Goal: Check status: Check status

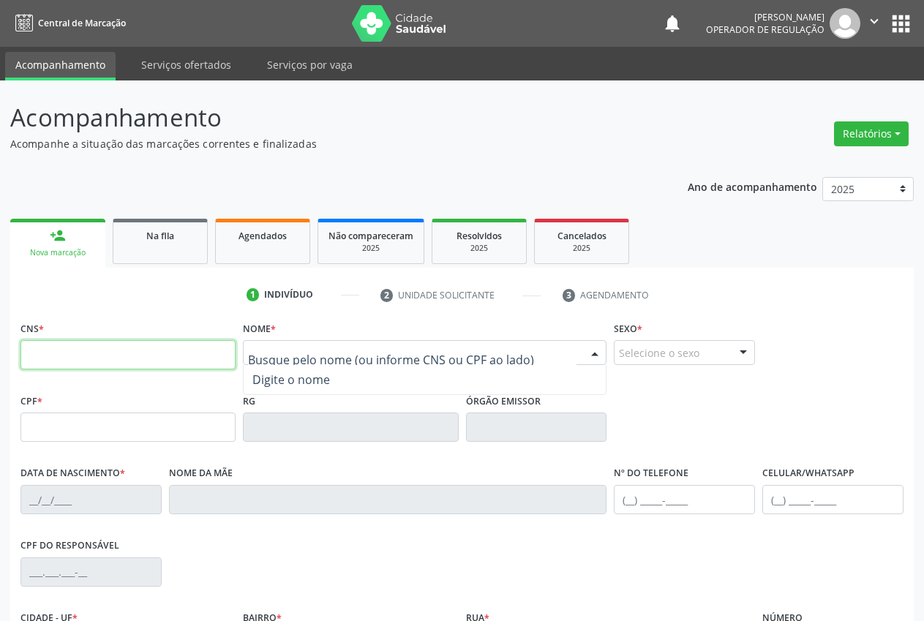
click at [55, 348] on input "text" at bounding box center [127, 354] width 215 height 29
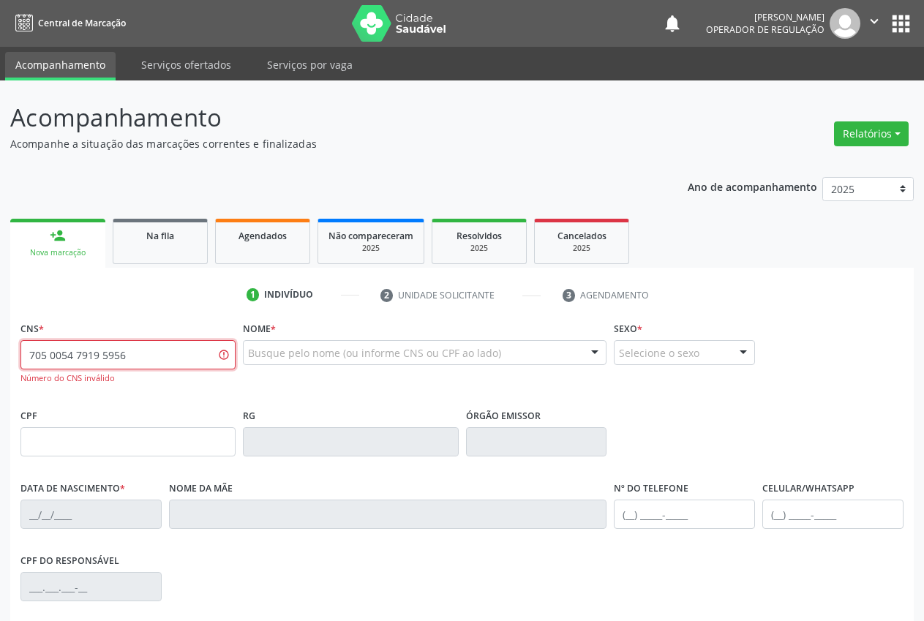
type input "705 0054 7919 5956"
drag, startPoint x: 162, startPoint y: 353, endPoint x: 0, endPoint y: 345, distance: 161.9
click at [0, 351] on div "Acompanhamento Acompanhe a situação das marcações correntes e finalizadas Relat…" at bounding box center [462, 443] width 924 height 727
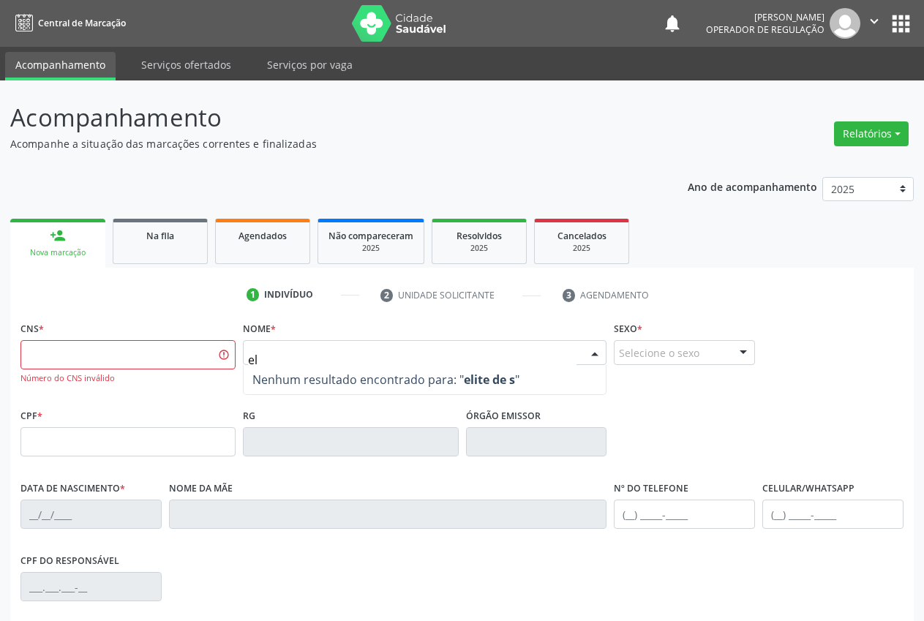
type input "e"
type input "7"
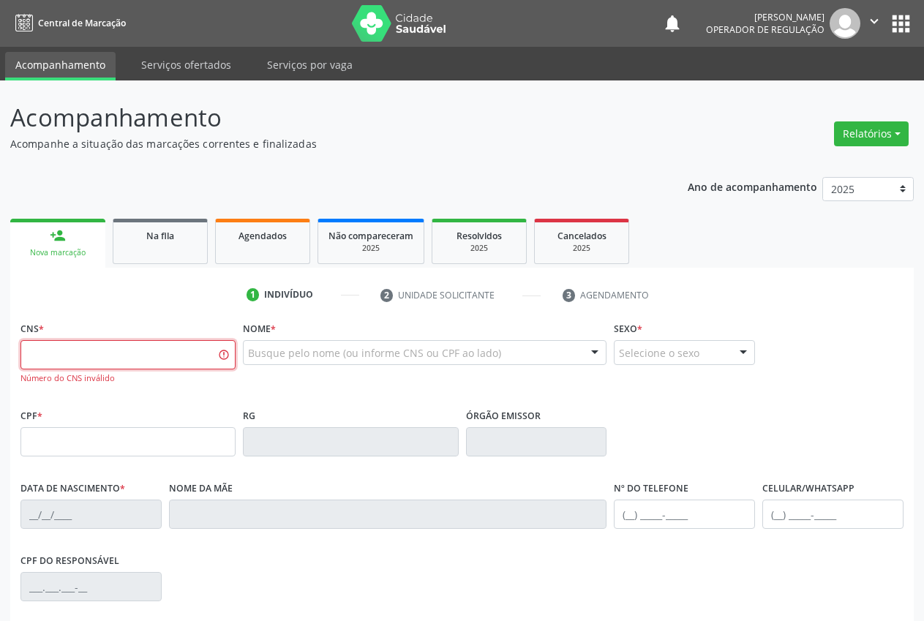
click at [140, 358] on input "text" at bounding box center [127, 354] width 215 height 29
type input "705 0054 7219 5956"
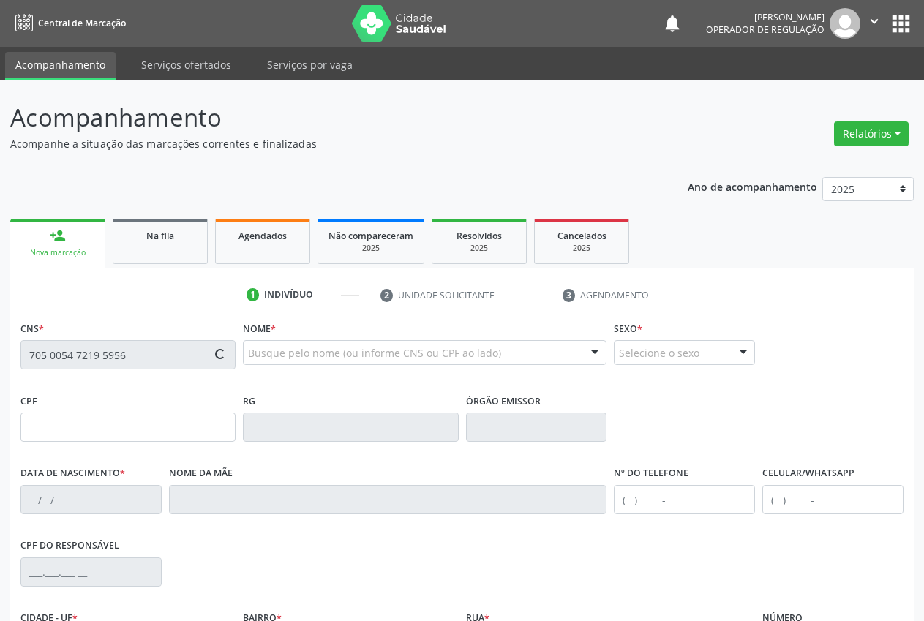
type input "175.912.504-00"
type input "[DATE]"
type input "[PERSON_NAME]"
type input "[PHONE_NUMBER]"
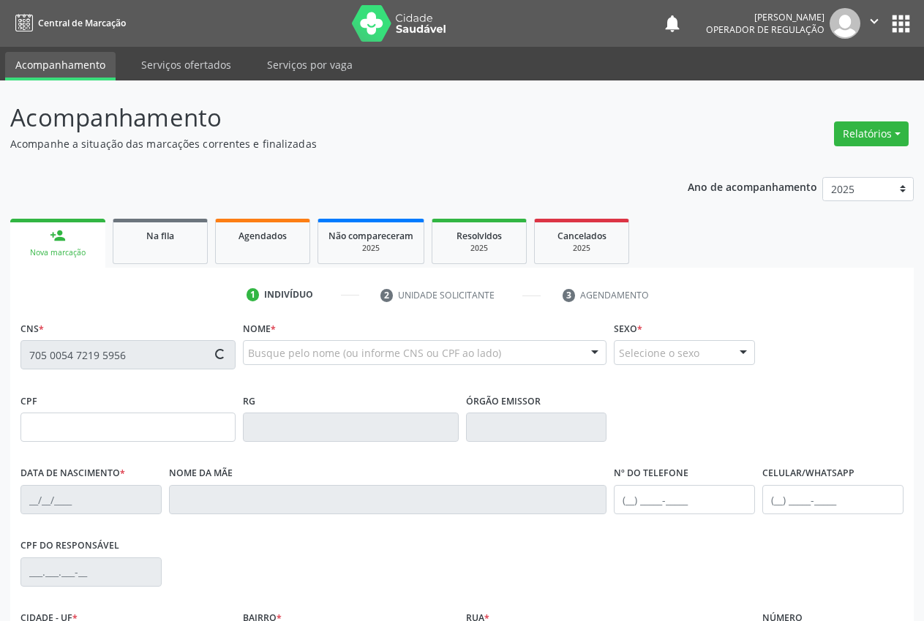
type input "113.698.554-94"
type input "S/N"
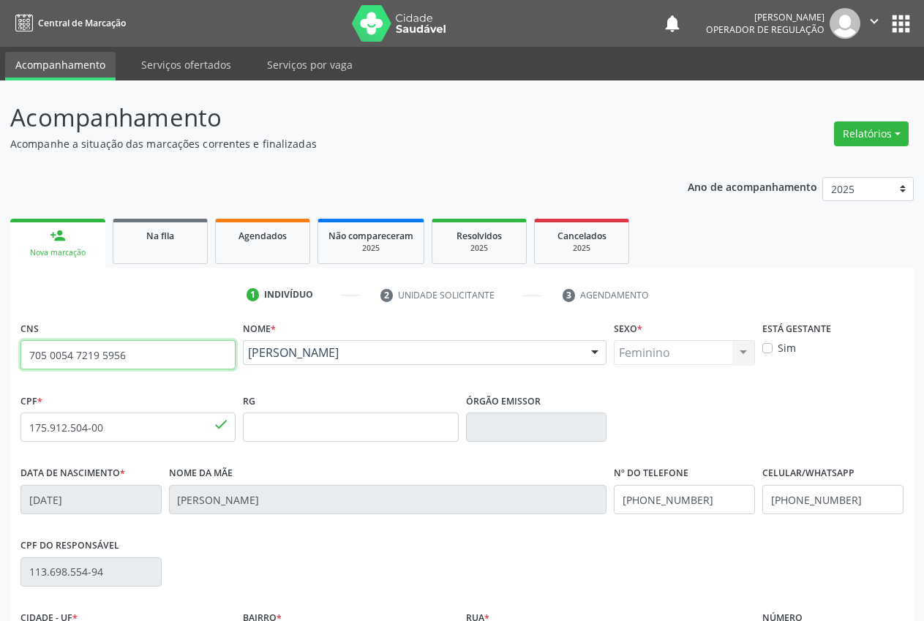
drag, startPoint x: 140, startPoint y: 358, endPoint x: 0, endPoint y: 365, distance: 140.0
click at [0, 365] on div "Acompanhamento Acompanhe a situação das marcações correntes e finalizadas Relat…" at bounding box center [462, 436] width 924 height 713
